Goal: Check status: Check status

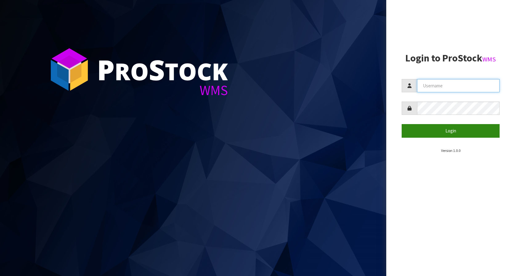
type input "KitchenAid"
click at [457, 125] on button "Login" at bounding box center [451, 130] width 98 height 13
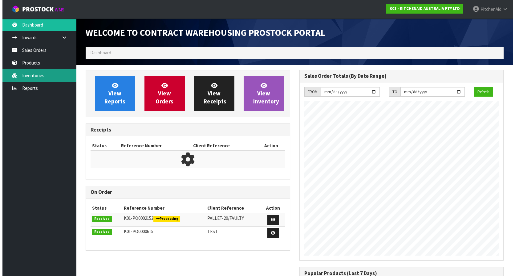
scroll to position [342, 214]
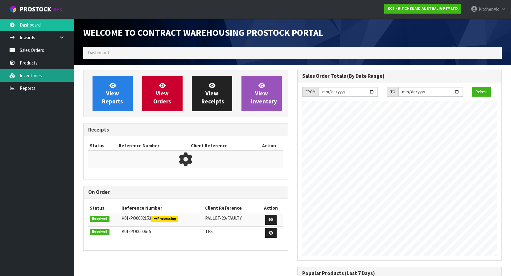
click at [36, 75] on link "Inventories" at bounding box center [37, 75] width 74 height 13
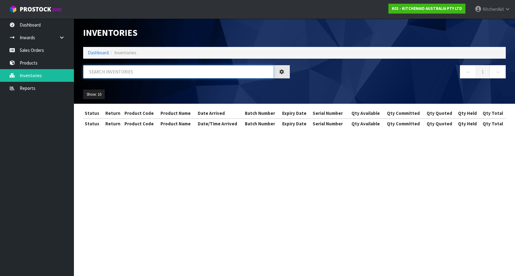
click at [119, 73] on input "text" at bounding box center [178, 71] width 191 height 13
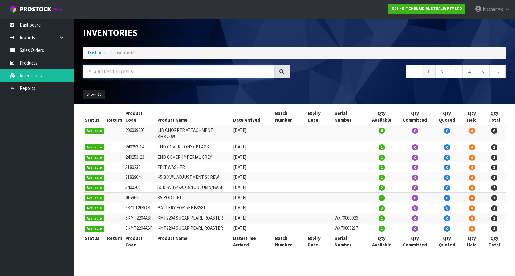
paste input "5KHM926AAC"
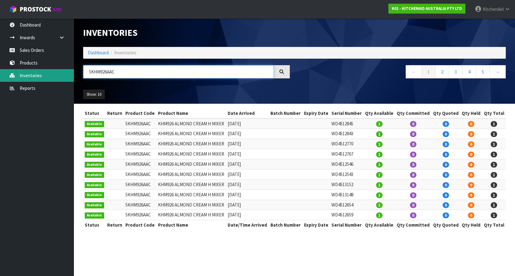
drag, startPoint x: 125, startPoint y: 71, endPoint x: 45, endPoint y: 72, distance: 80.1
click at [45, 72] on body "Toggle navigation ProStock WMS K01 - KITCHENAID AUSTRALIA PTY LTD [GEOGRAPHIC_D…" at bounding box center [257, 138] width 515 height 276
type input "5KHM926AAC"
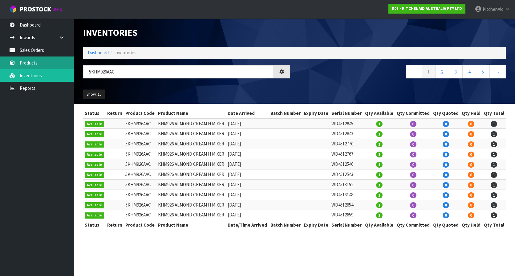
click at [46, 63] on link "Products" at bounding box center [37, 62] width 74 height 13
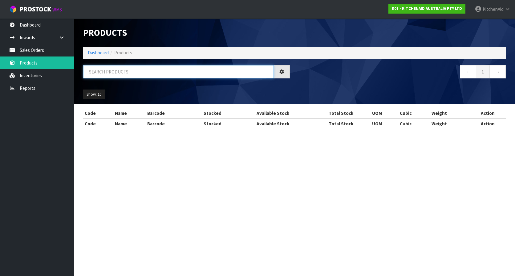
click at [120, 72] on input "text" at bounding box center [178, 71] width 191 height 13
paste input "5KHM926AAC"
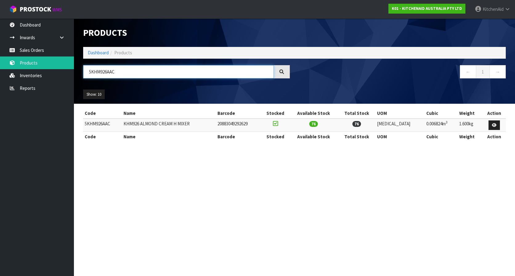
type input "5KHM926AAC"
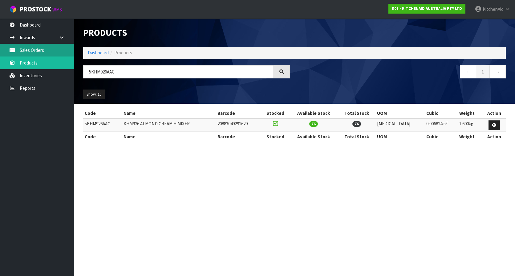
click at [24, 52] on link "Sales Orders" at bounding box center [37, 50] width 74 height 13
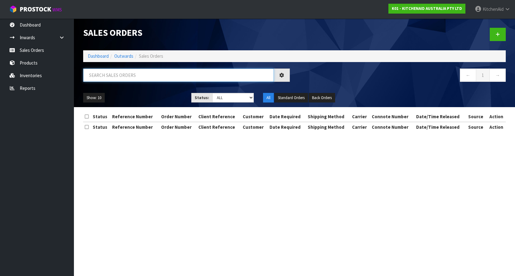
click at [115, 75] on input "text" at bounding box center [178, 74] width 191 height 13
paste input "63927066427755"
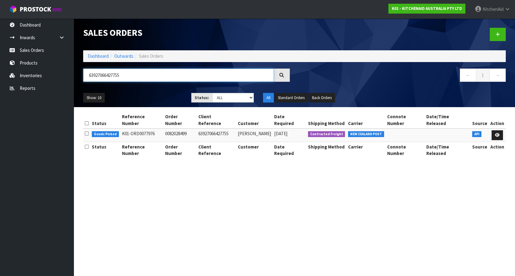
type input "63927066427755"
drag, startPoint x: 209, startPoint y: 175, endPoint x: 195, endPoint y: 159, distance: 21.0
click at [208, 175] on section "Sales Orders Dashboard Outwards Sales Orders 63927066427755 ← 1 → Show: 10 5 10…" at bounding box center [257, 138] width 515 height 276
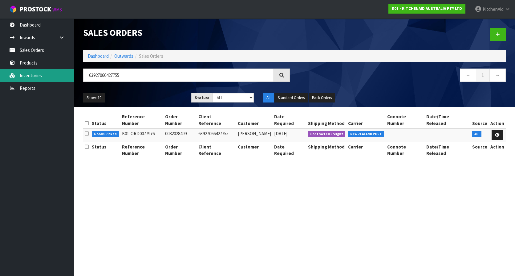
drag, startPoint x: 36, startPoint y: 77, endPoint x: 43, endPoint y: 74, distance: 7.9
click at [36, 77] on link "Inventories" at bounding box center [37, 75] width 74 height 13
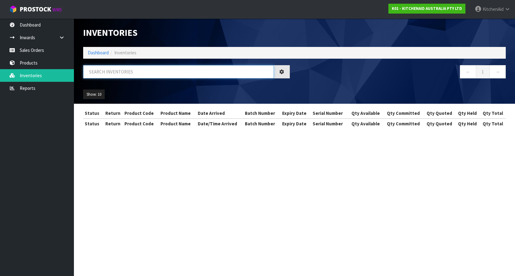
click at [136, 73] on input "text" at bounding box center [178, 71] width 191 height 13
paste input "W11567397"
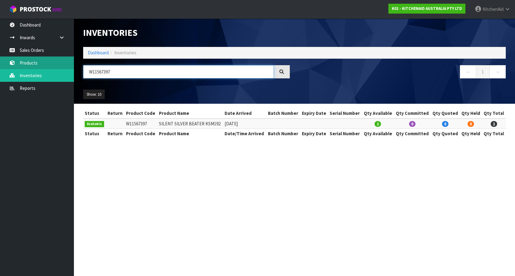
type input "W11567397"
click at [31, 66] on link "Products" at bounding box center [37, 62] width 74 height 13
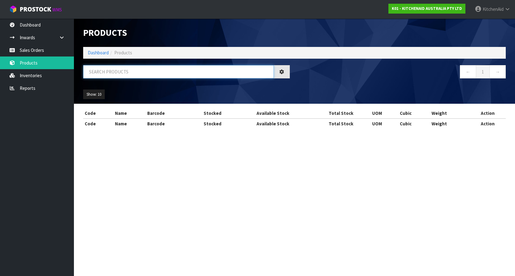
click at [128, 70] on input "text" at bounding box center [178, 71] width 191 height 13
paste input "W11567397"
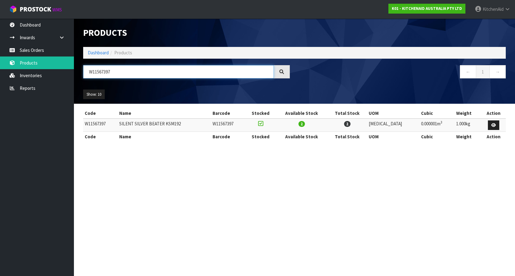
drag, startPoint x: 123, startPoint y: 74, endPoint x: -1, endPoint y: 75, distance: 124.2
click at [0, 75] on html "Toggle navigation ProStock WMS K01 - KITCHENAID AUSTRALIA PTY LTD [GEOGRAPHIC_D…" at bounding box center [257, 138] width 515 height 276
paste input "K5THBS"
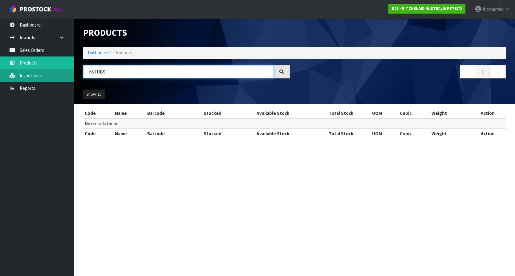
type input "K5THBS"
click at [43, 78] on link "Inventories" at bounding box center [37, 75] width 74 height 13
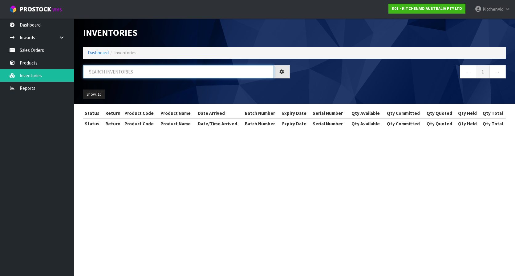
click at [128, 73] on input "text" at bounding box center [178, 71] width 191 height 13
paste input "K5THBS"
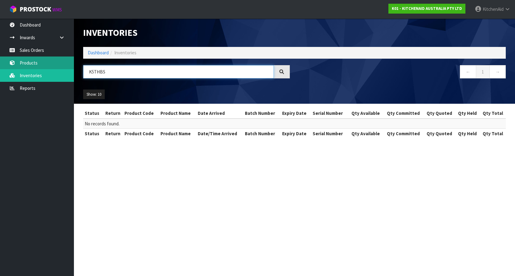
drag, startPoint x: 111, startPoint y: 75, endPoint x: 0, endPoint y: 68, distance: 110.9
click at [0, 65] on body "Toggle navigation ProStock WMS K01 - KITCHENAID AUSTRALIA PTY LTD [GEOGRAPHIC_D…" at bounding box center [257, 138] width 515 height 276
paste input "W11567397"
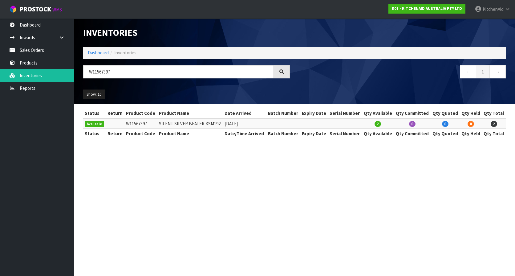
click at [276, 161] on section "Inventories Dashboard Inventories W11567397 ← 1 → Show: 10 5 10 25 50 All Show …" at bounding box center [257, 138] width 515 height 276
click at [130, 72] on input "W11567397" at bounding box center [178, 71] width 191 height 13
type input "W11567397"
click at [212, 187] on section "Inventories Dashboard Inventories W11567397 ← 1 → Show: 10 5 10 25 50 All Show …" at bounding box center [257, 138] width 515 height 276
click at [31, 54] on link "Sales Orders" at bounding box center [37, 50] width 74 height 13
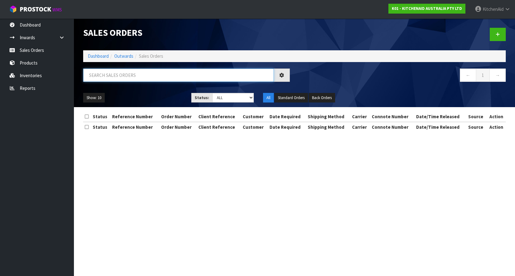
click at [123, 75] on input "text" at bounding box center [178, 74] width 191 height 13
paste input "[CREDIT_CARD_NUMBER]"
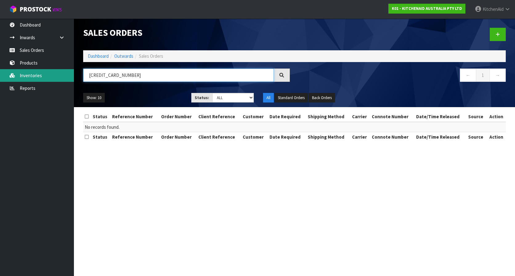
drag, startPoint x: 129, startPoint y: 74, endPoint x: 0, endPoint y: 75, distance: 129.5
click at [0, 74] on html "Toggle navigation ProStock WMS K01 - KITCHENAID AUSTRALIA PTY LTD [GEOGRAPHIC_D…" at bounding box center [257, 138] width 515 height 276
paste input "KAAA-29492"
type input "KAAA-29492"
drag, startPoint x: 118, startPoint y: 74, endPoint x: 38, endPoint y: 79, distance: 80.3
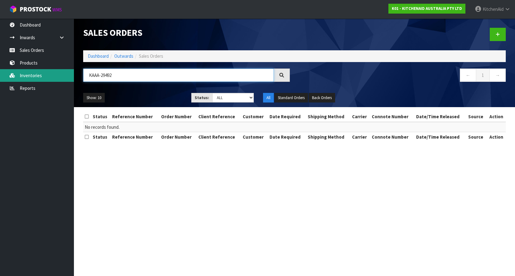
click at [43, 77] on body "Toggle navigation ProStock WMS K01 - KITCHENAID AUSTRALIA PTY LTD [GEOGRAPHIC_D…" at bounding box center [257, 138] width 515 height 276
paste input "[CREDIT_CARD_NUMBER]"
click at [129, 76] on input "[CREDIT_CARD_NUMBER]" at bounding box center [178, 74] width 191 height 13
type input "[CREDIT_CARD_NUMBER]"
